Goal: Use online tool/utility: Utilize a website feature to perform a specific function

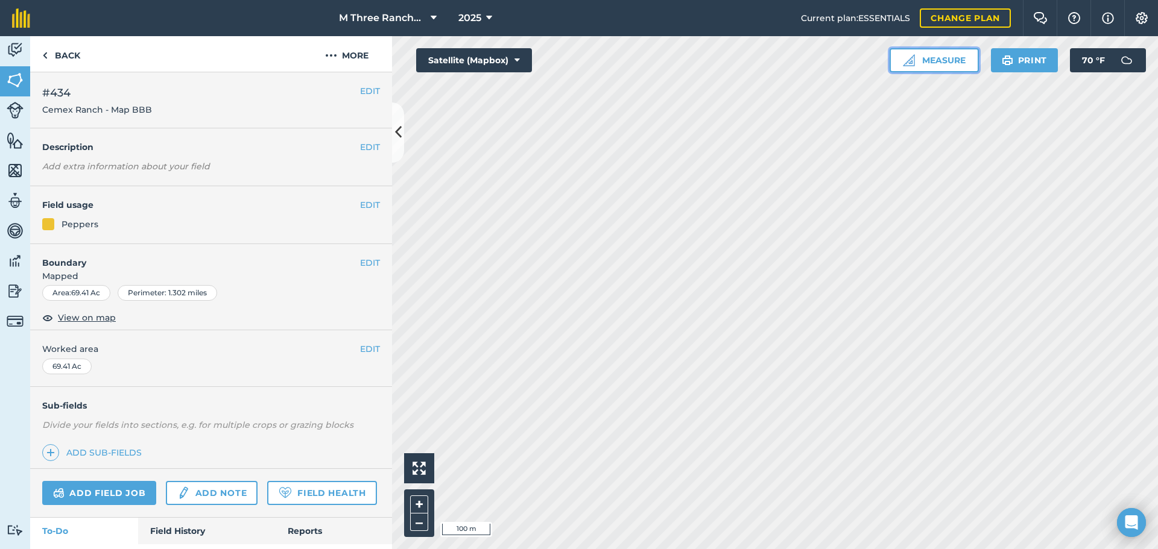
click at [934, 52] on button "Measure" at bounding box center [934, 60] width 89 height 24
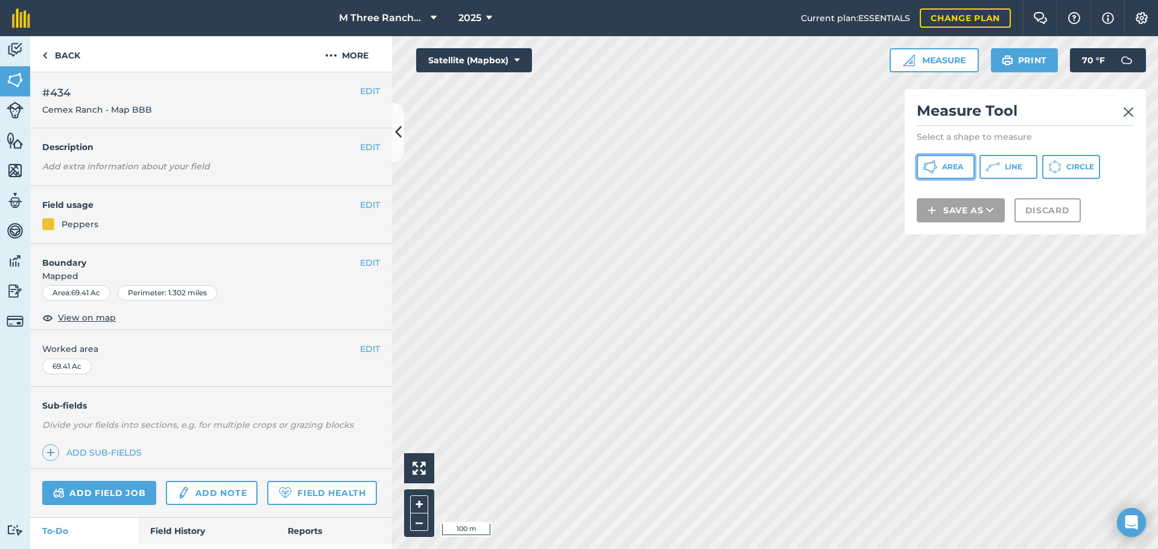
click at [947, 172] on button "Area" at bounding box center [946, 167] width 58 height 24
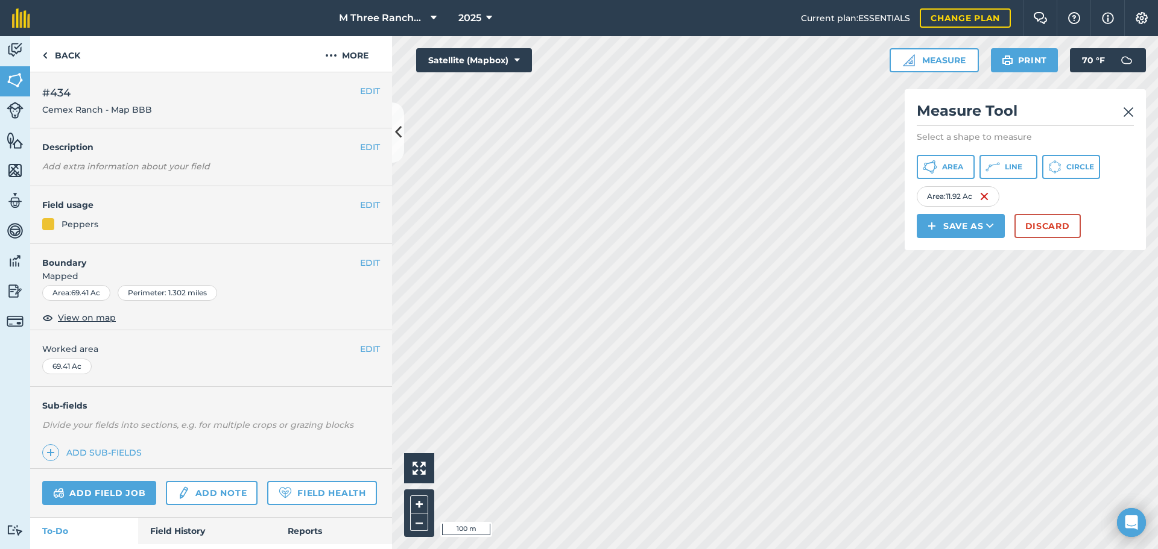
click at [1130, 105] on img at bounding box center [1128, 112] width 11 height 14
